Goal: Find specific page/section: Find specific page/section

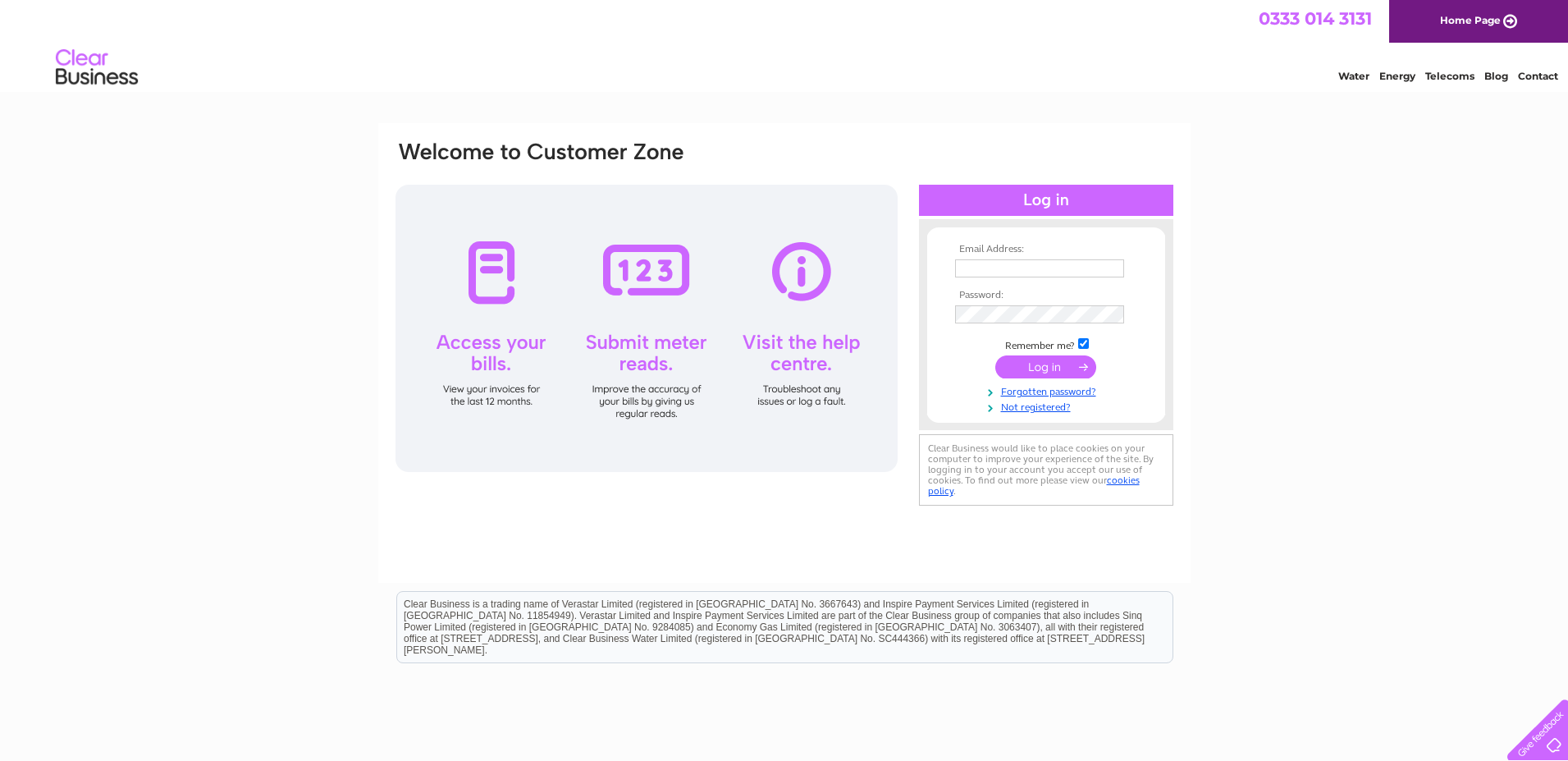
type input "[PERSON_NAME][EMAIL_ADDRESS][DOMAIN_NAME]"
click at [1054, 373] on input "submit" at bounding box center [1046, 367] width 101 height 23
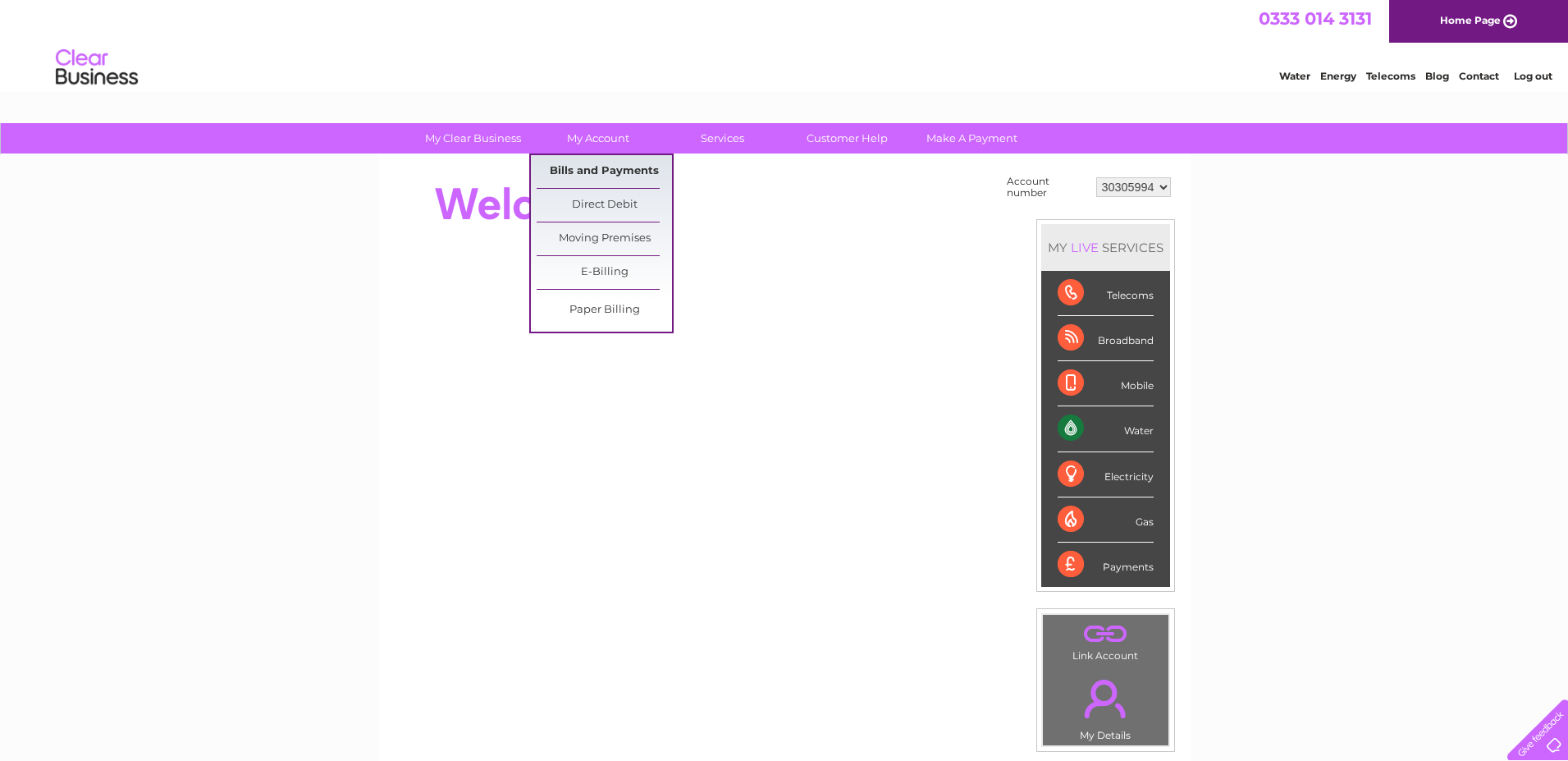
click at [616, 165] on link "Bills and Payments" at bounding box center [604, 171] width 136 height 33
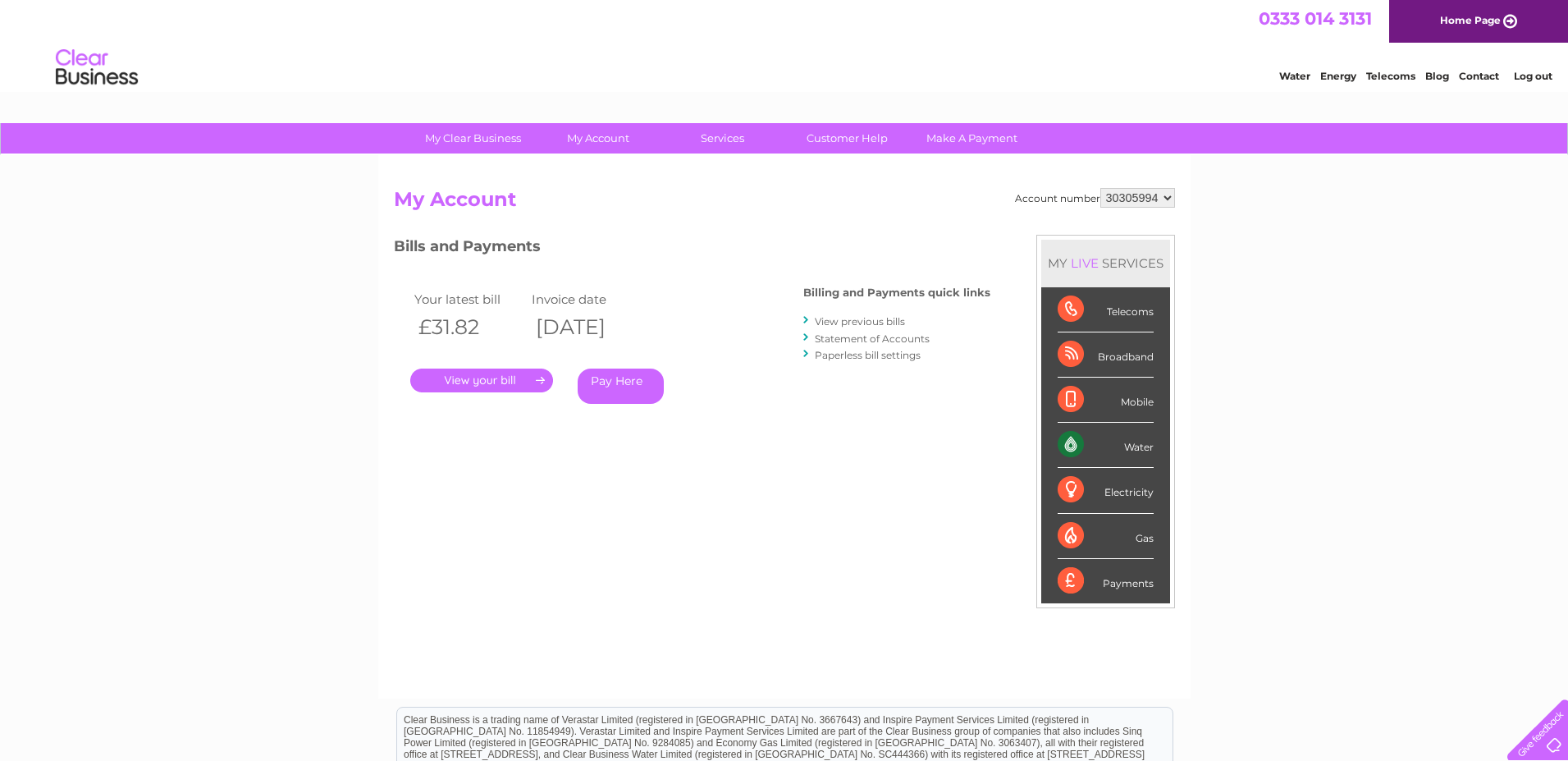
click at [507, 380] on link "." at bounding box center [481, 380] width 143 height 24
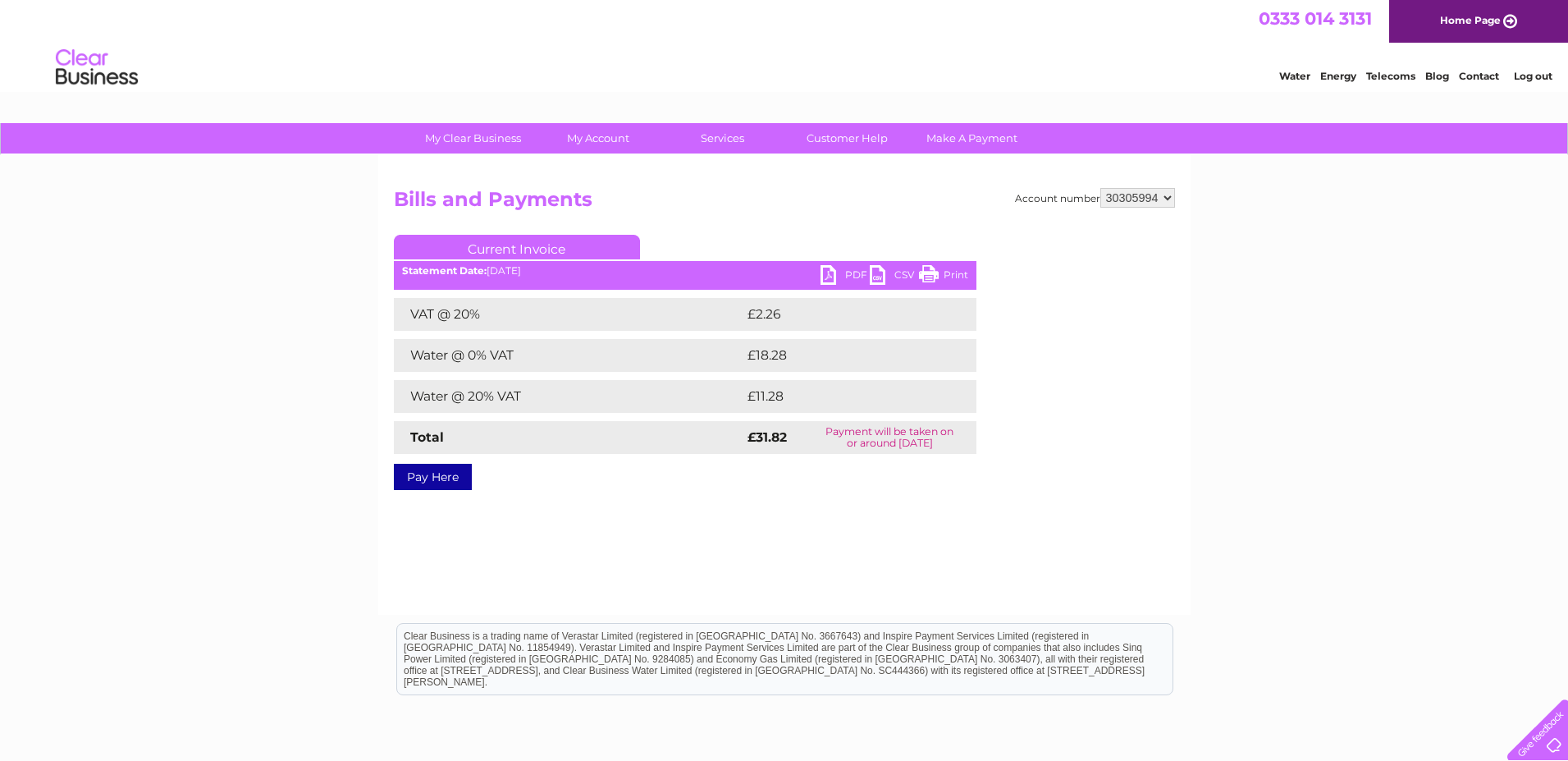
click at [842, 273] on link "PDF" at bounding box center [845, 277] width 50 height 24
